Goal: Information Seeking & Learning: Learn about a topic

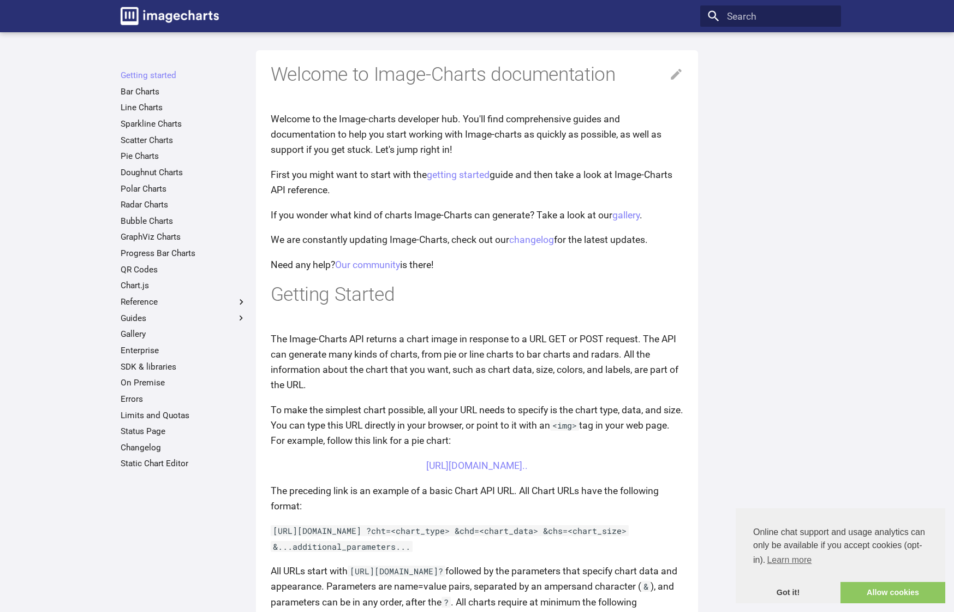
click at [148, 97] on ul "Getting started Bar Charts Line Charts Sparkline Charts Scatter Charts Pie Char…" at bounding box center [183, 269] width 140 height 399
click at [155, 92] on link "Bar Charts" at bounding box center [184, 91] width 126 height 11
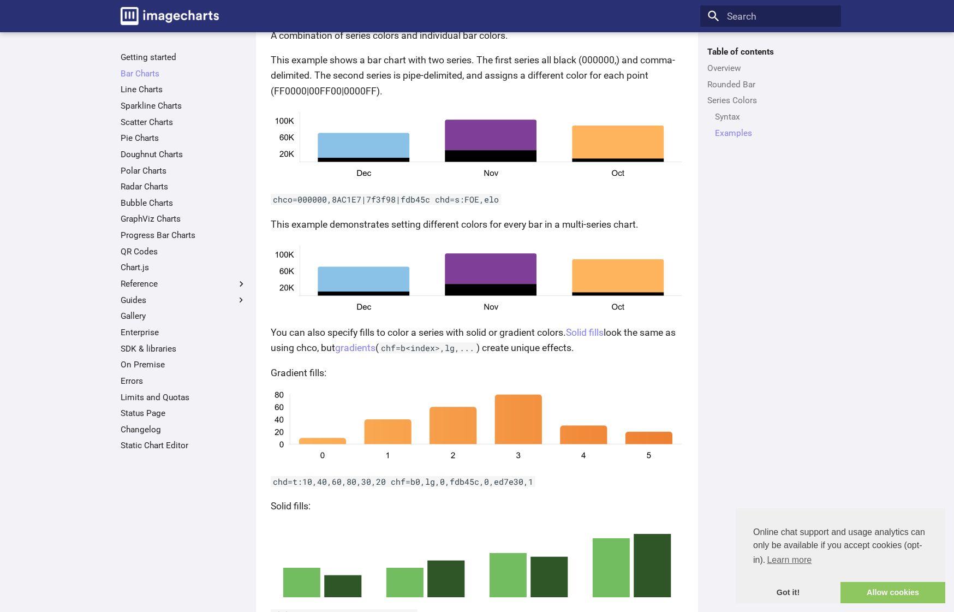
scroll to position [2176, 0]
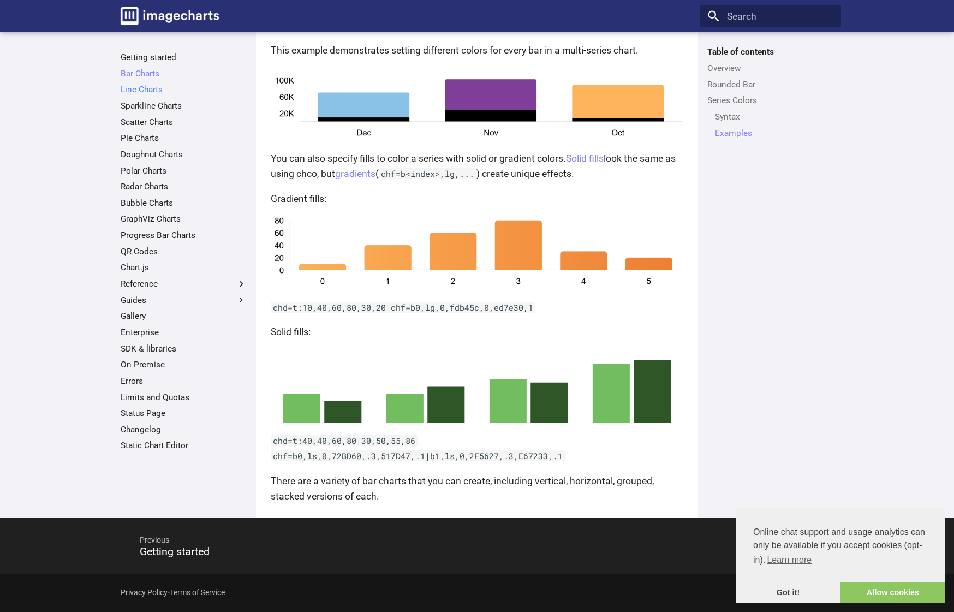
click at [146, 94] on link "Line Charts" at bounding box center [184, 89] width 126 height 11
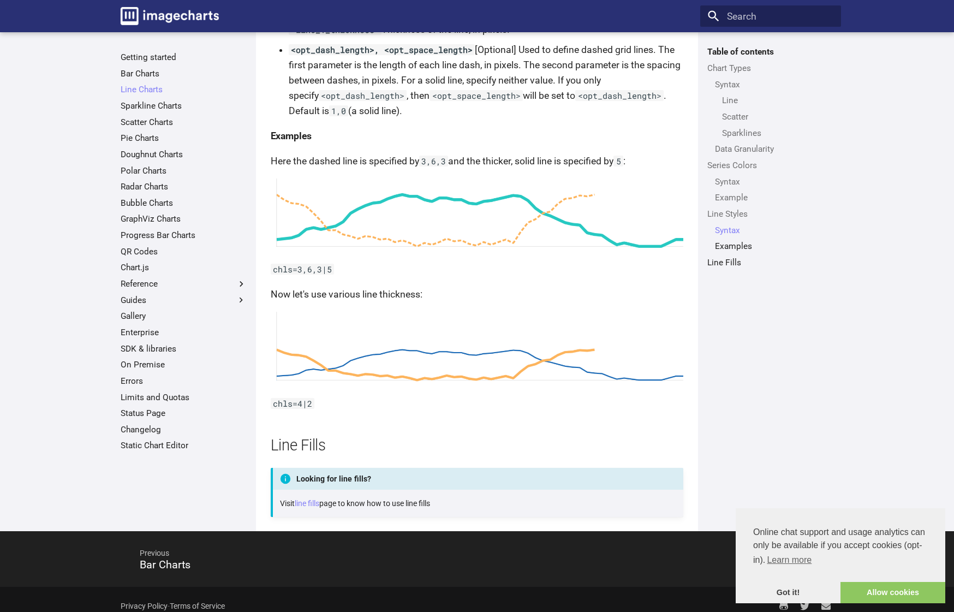
scroll to position [2766, 0]
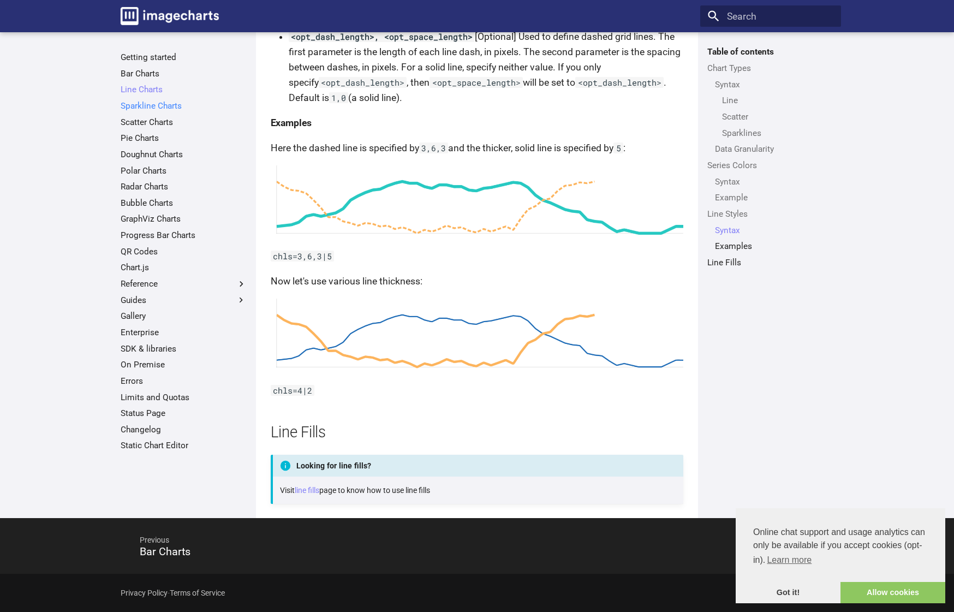
click at [139, 111] on link "Sparkline Charts" at bounding box center [184, 105] width 126 height 11
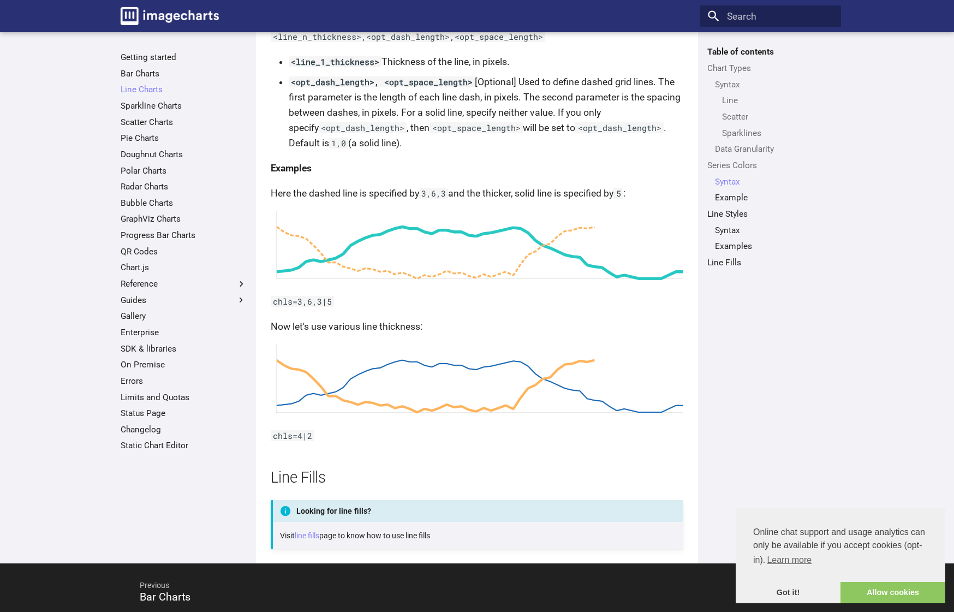
scroll to position [2766, 0]
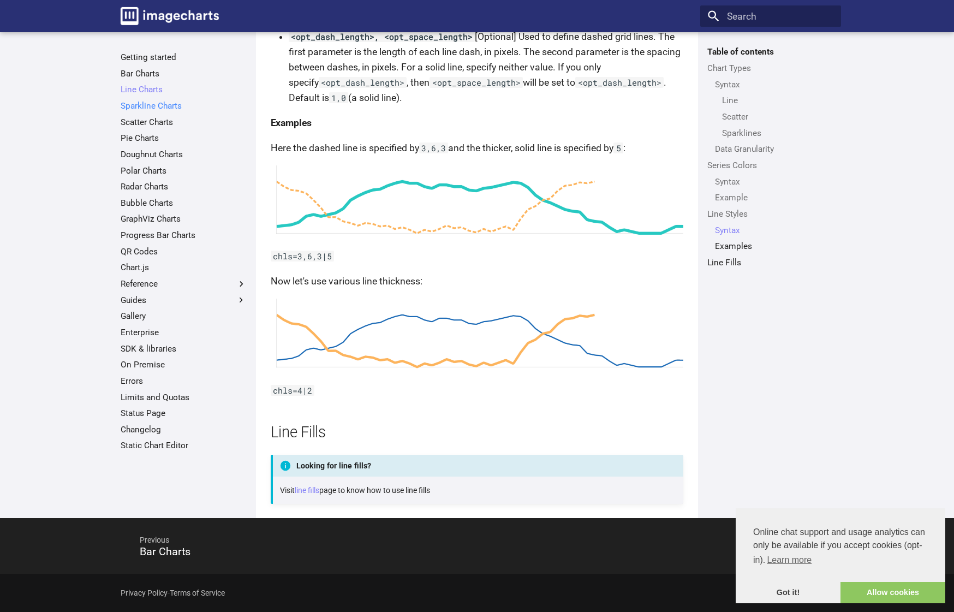
click at [148, 111] on link "Sparkline Charts" at bounding box center [184, 105] width 126 height 11
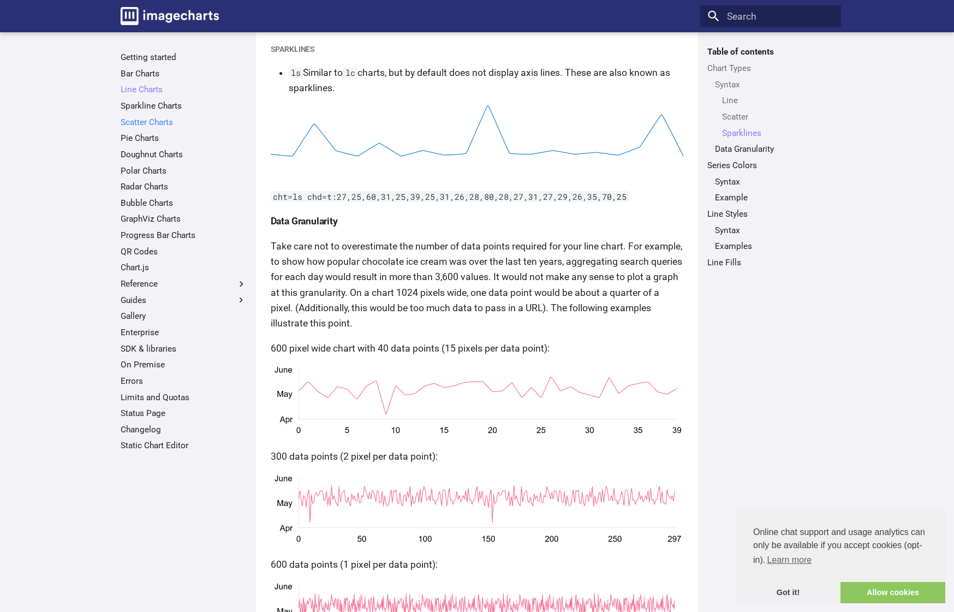
click at [140, 127] on link "Scatter Charts" at bounding box center [184, 122] width 126 height 11
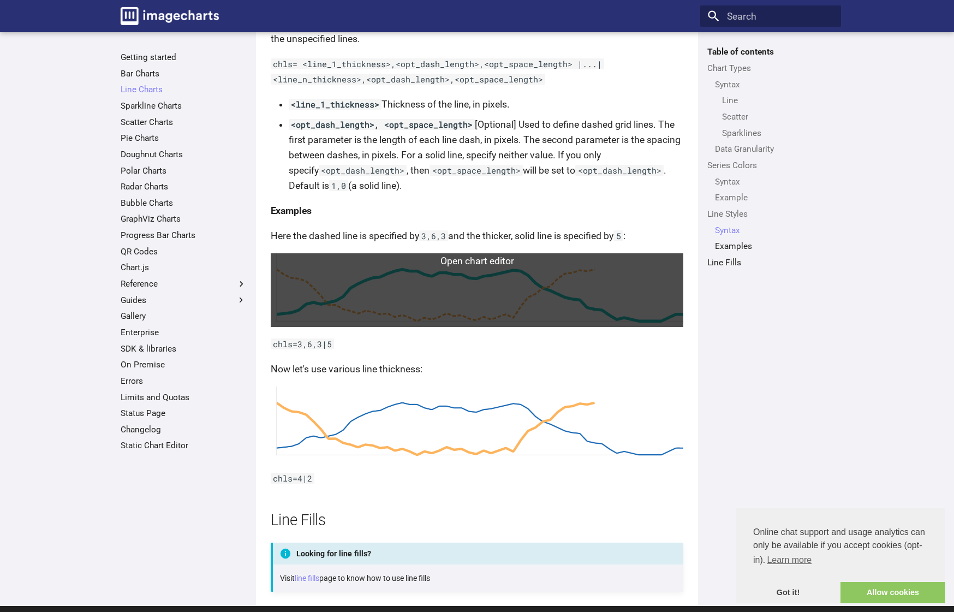
scroll to position [2766, 0]
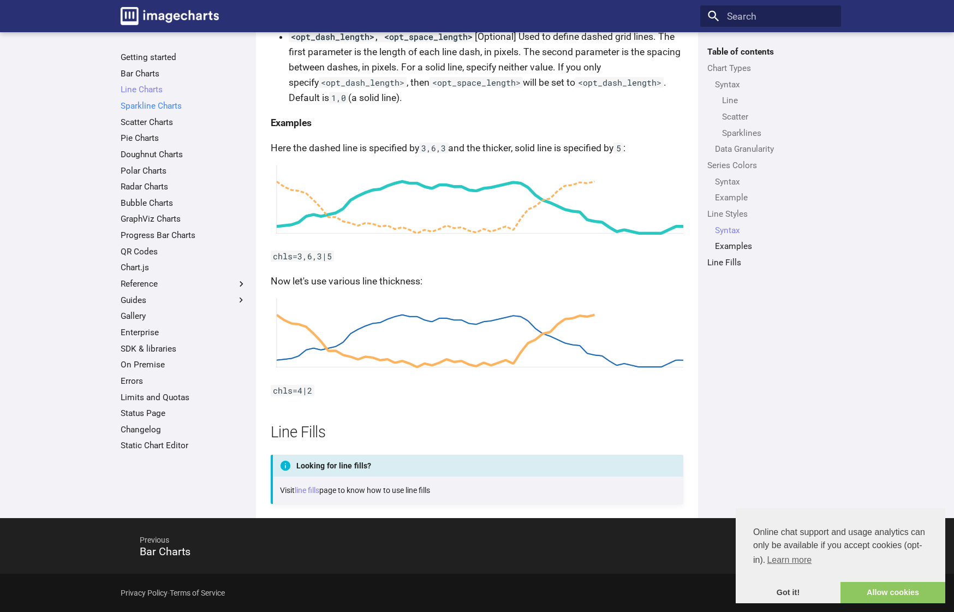
click at [156, 109] on link "Sparkline Charts" at bounding box center [184, 105] width 126 height 11
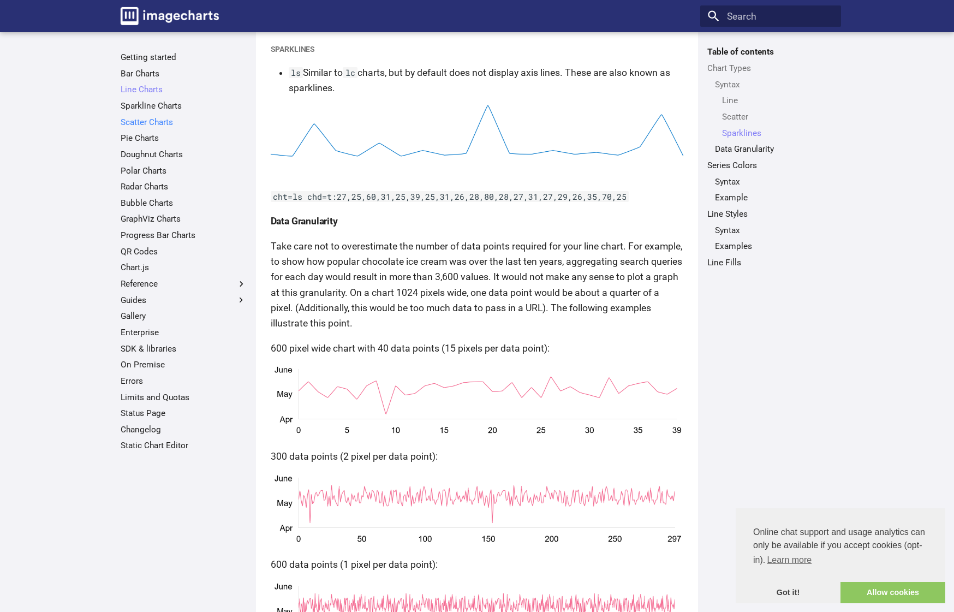
click at [159, 121] on link "Scatter Charts" at bounding box center [184, 122] width 126 height 11
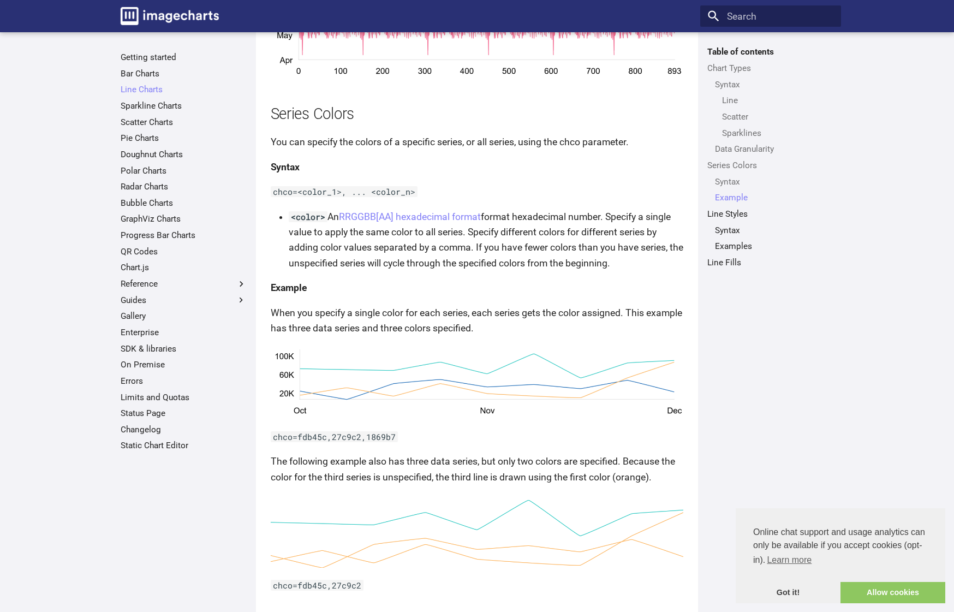
scroll to position [2766, 0]
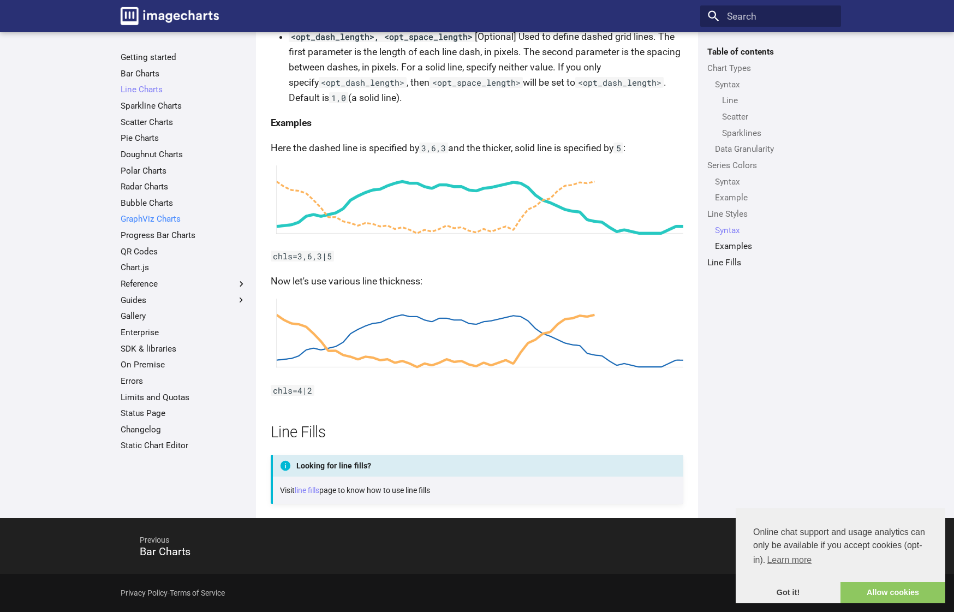
click at [196, 216] on link "GraphViz Charts" at bounding box center [184, 218] width 126 height 11
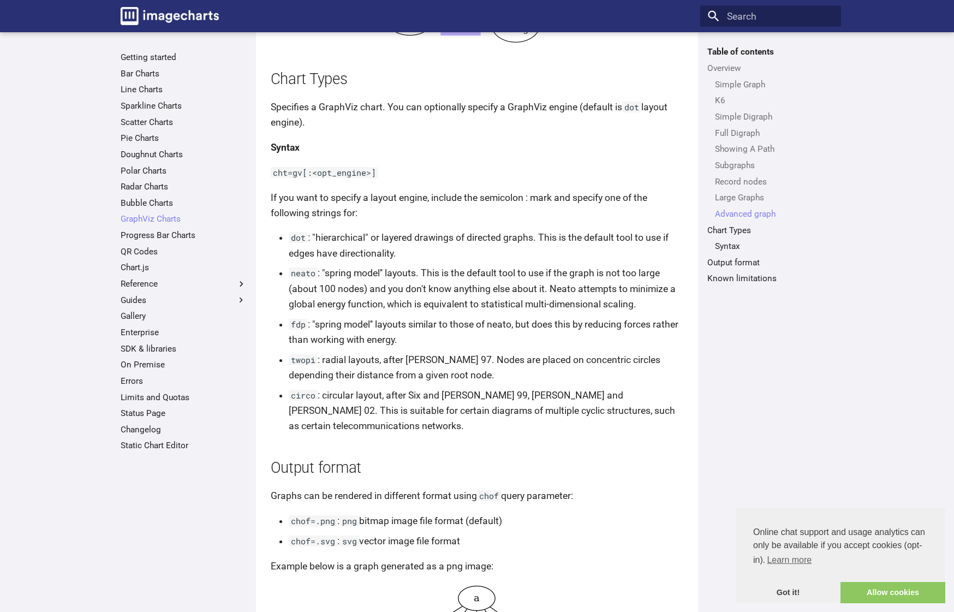
scroll to position [3457, 0]
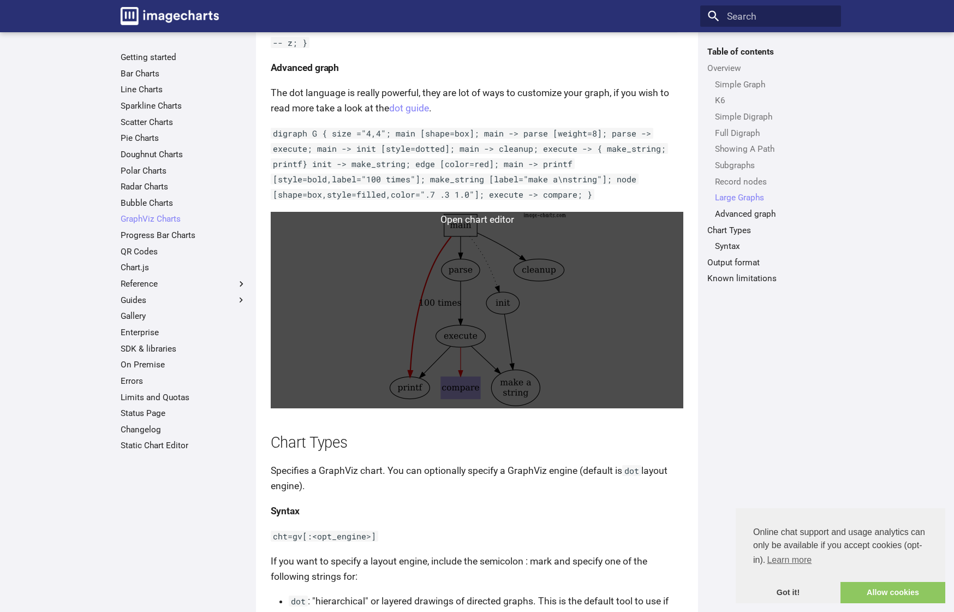
click at [533, 267] on link at bounding box center [477, 310] width 413 height 196
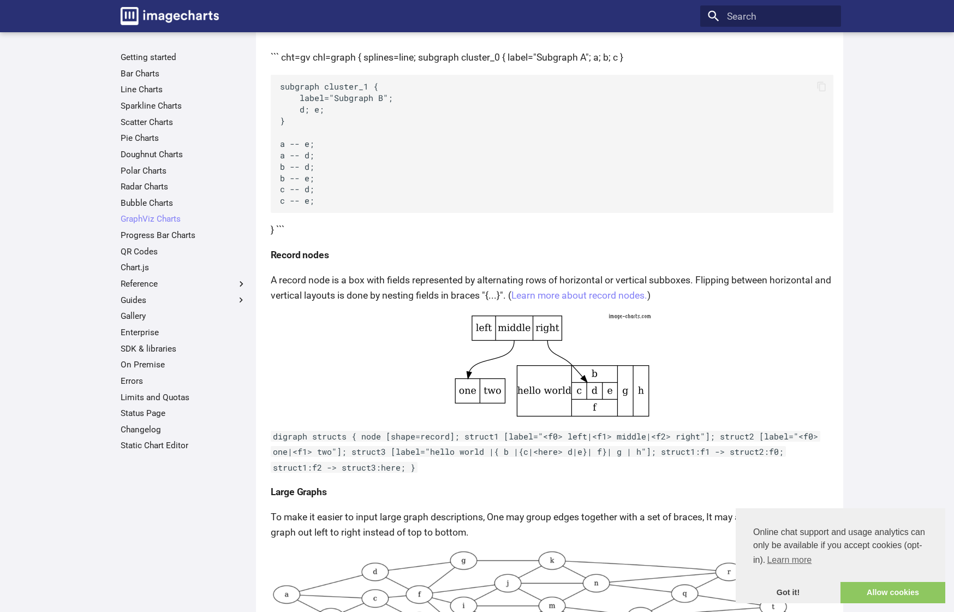
scroll to position [1407, 0]
